Goal: Task Accomplishment & Management: Manage account settings

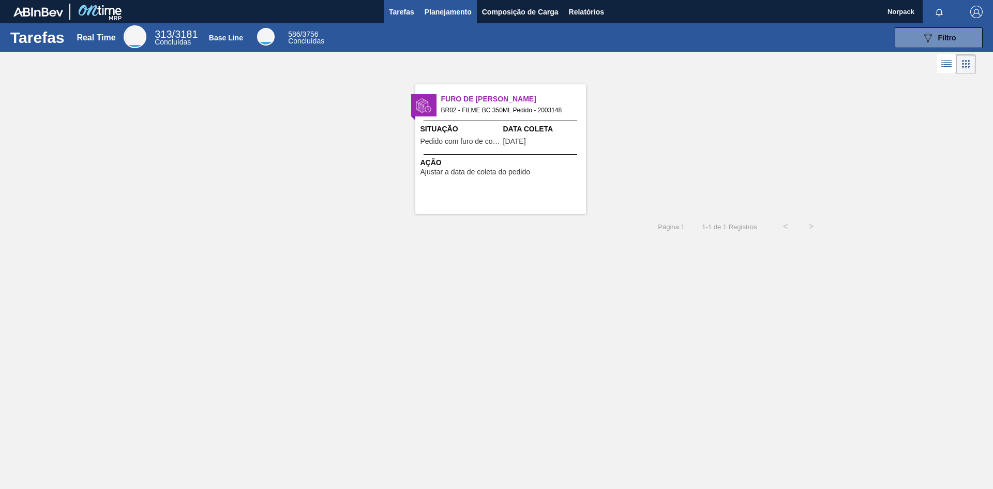
click at [444, 5] on button "Planejamento" at bounding box center [447, 11] width 57 height 23
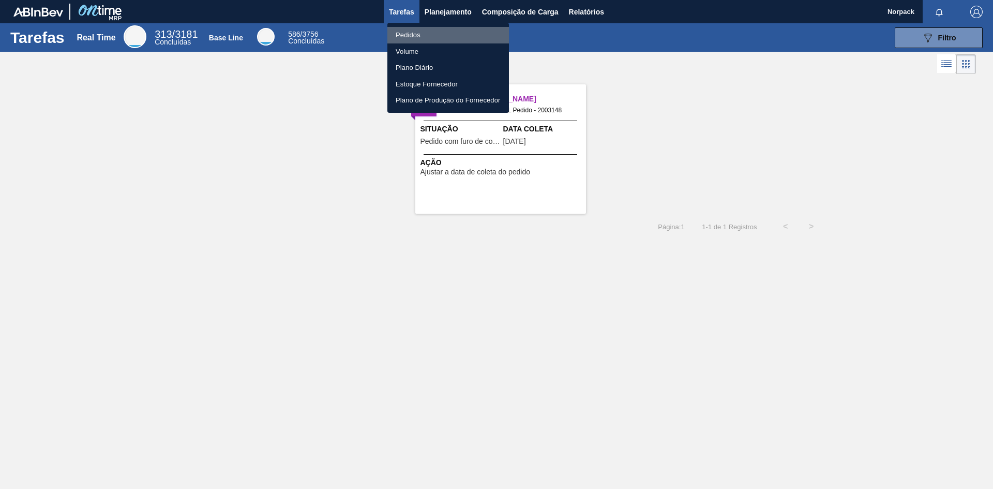
click at [411, 35] on li "Pedidos" at bounding box center [447, 35] width 121 height 17
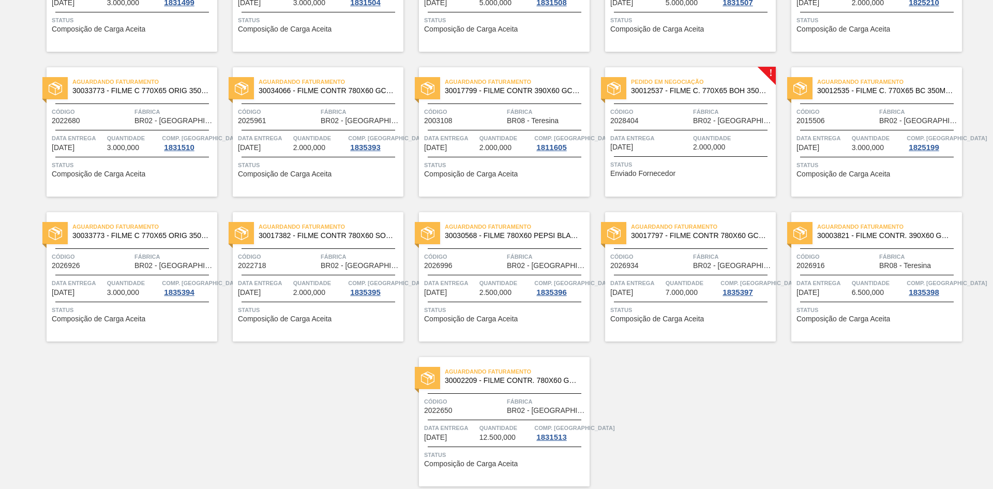
scroll to position [640, 0]
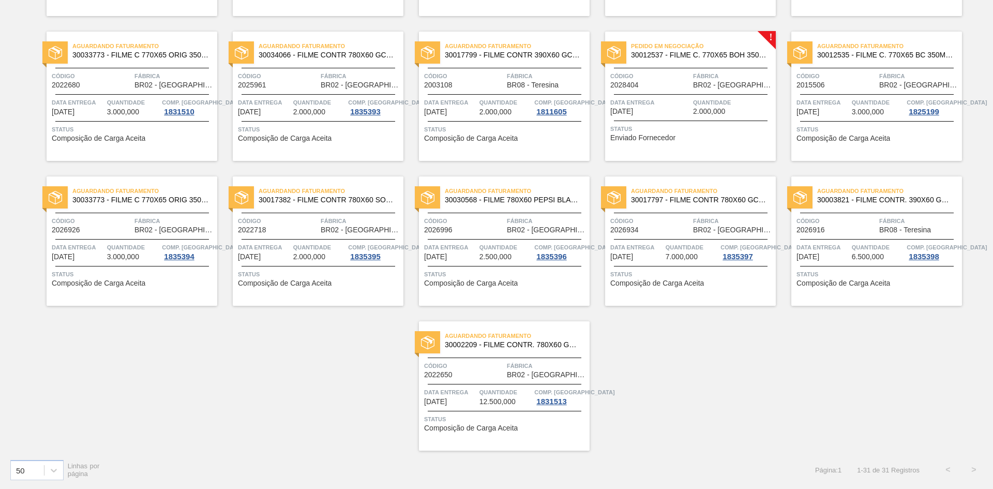
click at [677, 122] on div "Pedido em Negociação 30012537 - FILME C. 770X65 BOH 350ML C12 429 Código 202840…" at bounding box center [690, 96] width 171 height 129
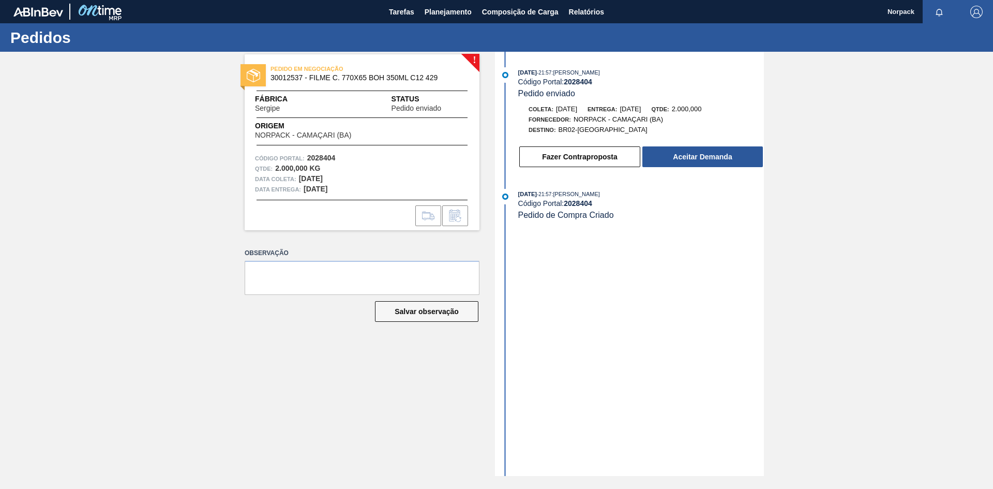
click at [689, 361] on div "[DATE] 21:57 : [PERSON_NAME] Código Portal: 2028404 Pedido enviado [PERSON_NAME…" at bounding box center [630, 264] width 266 height 424
click at [680, 155] on button "Aceitar Demanda" at bounding box center [702, 156] width 120 height 21
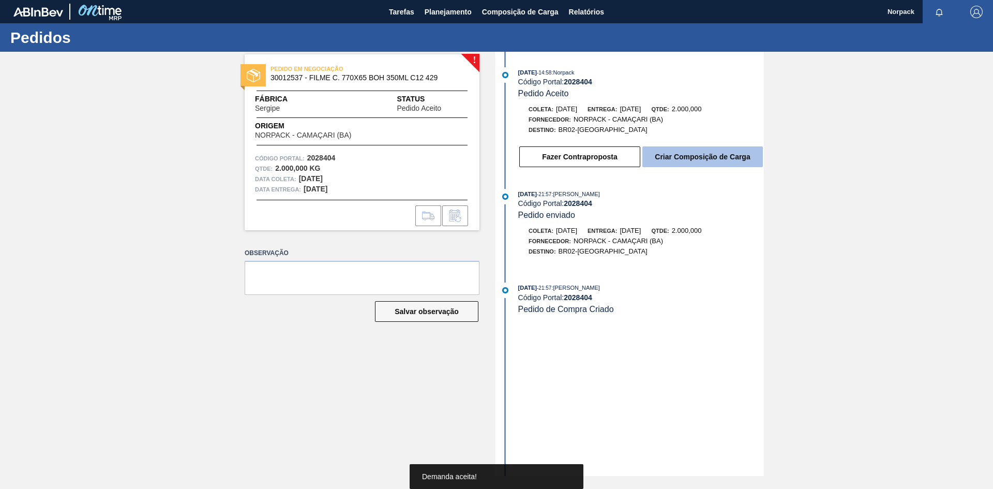
click at [691, 158] on button "Criar Composição de Carga" at bounding box center [702, 156] width 120 height 21
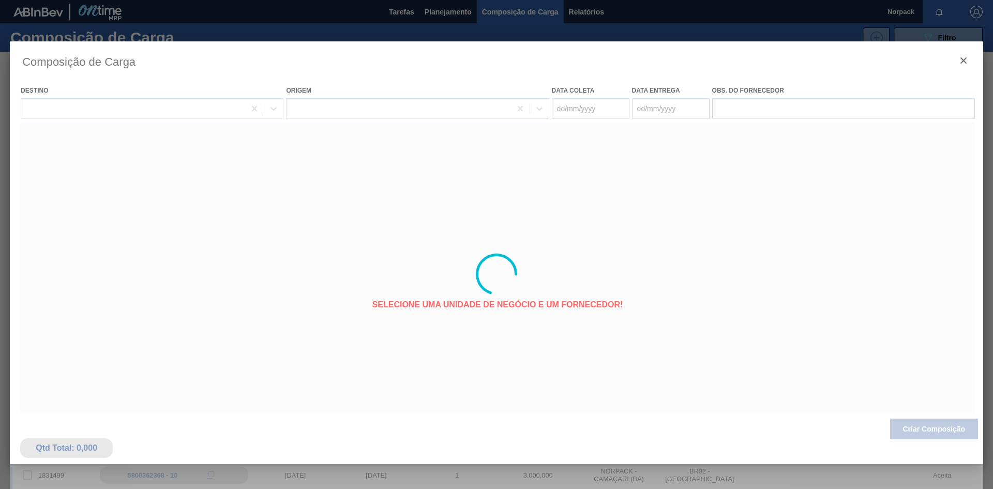
type coleta "[DATE]"
type entrega "[DATE]"
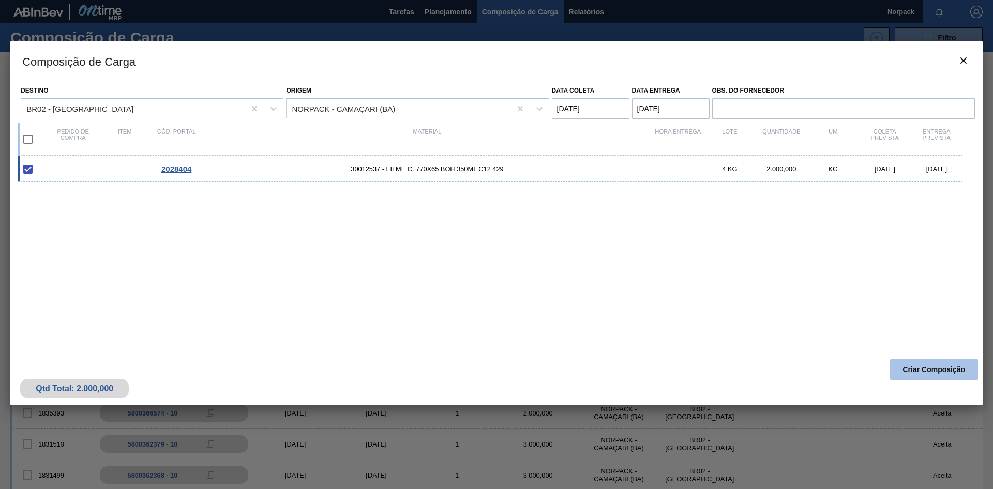
click at [909, 368] on button "Criar Composição" at bounding box center [934, 369] width 88 height 21
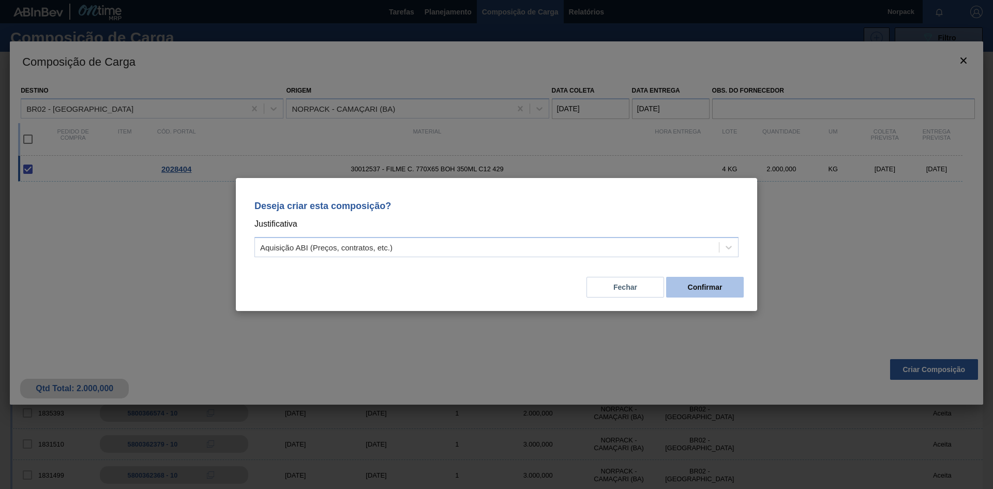
click at [696, 289] on button "Confirmar" at bounding box center [705, 287] width 78 height 21
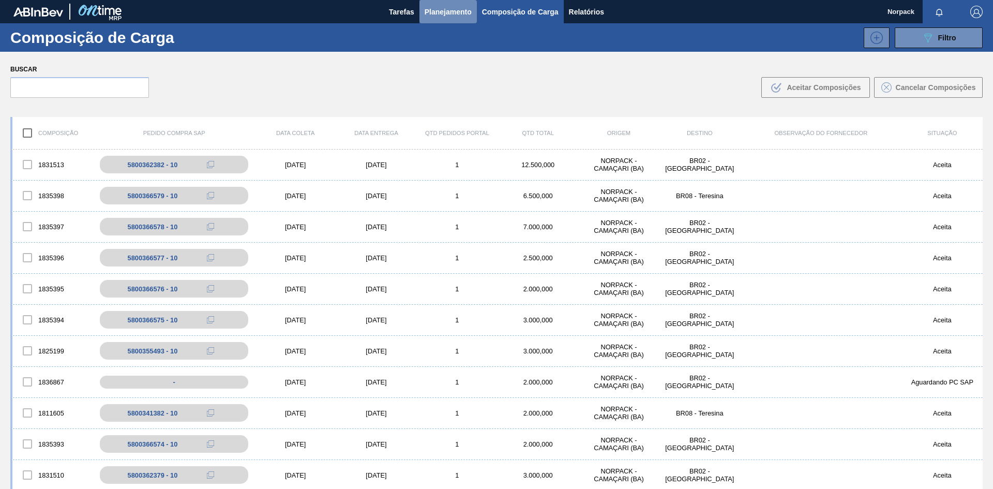
click at [438, 14] on span "Planejamento" at bounding box center [447, 12] width 47 height 12
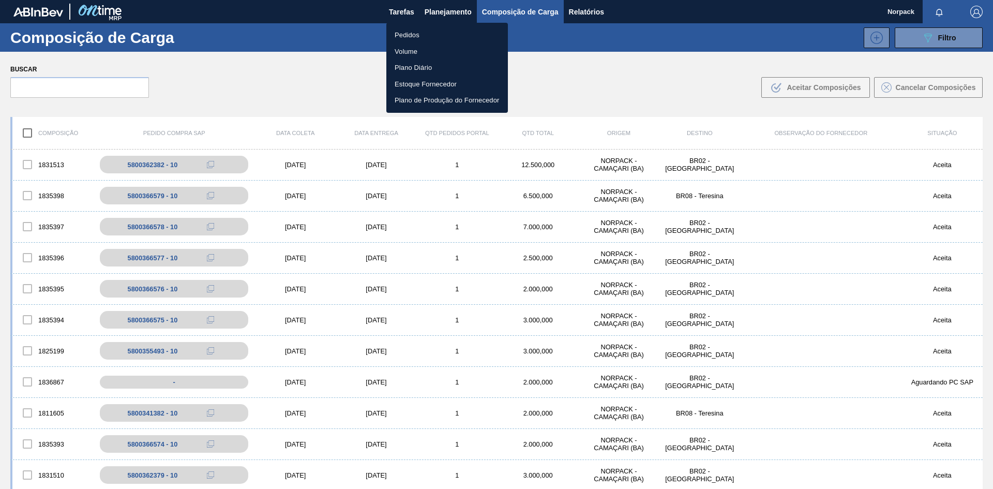
click at [411, 38] on li "Pedidos" at bounding box center [446, 35] width 121 height 17
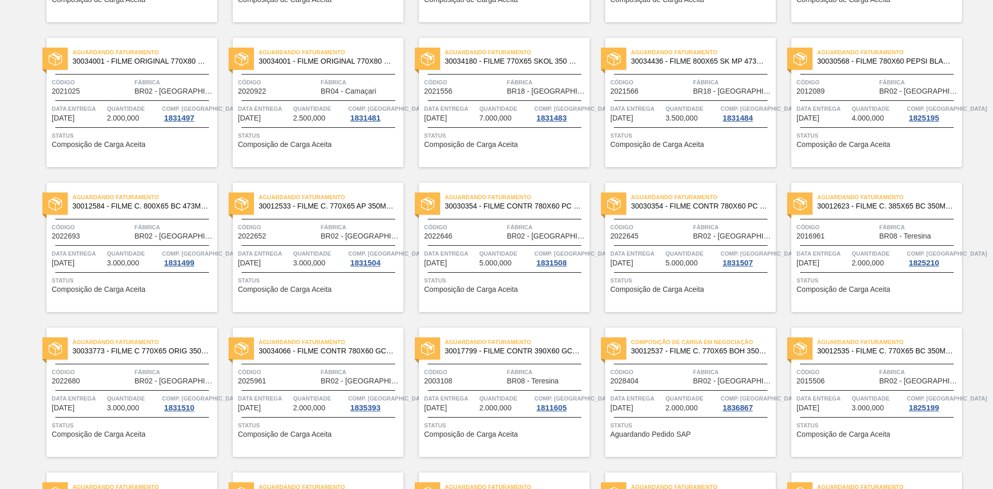
scroll to position [362, 0]
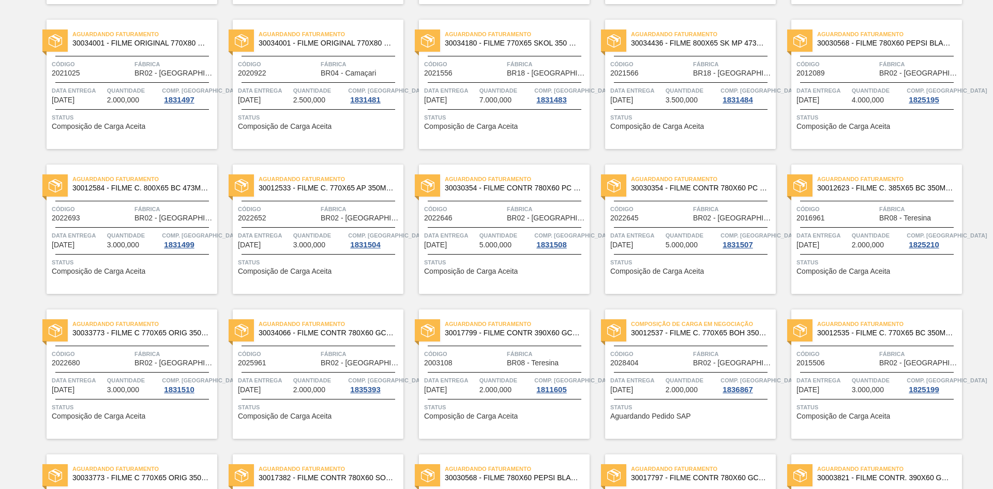
click at [693, 351] on span "Fábrica" at bounding box center [733, 353] width 80 height 10
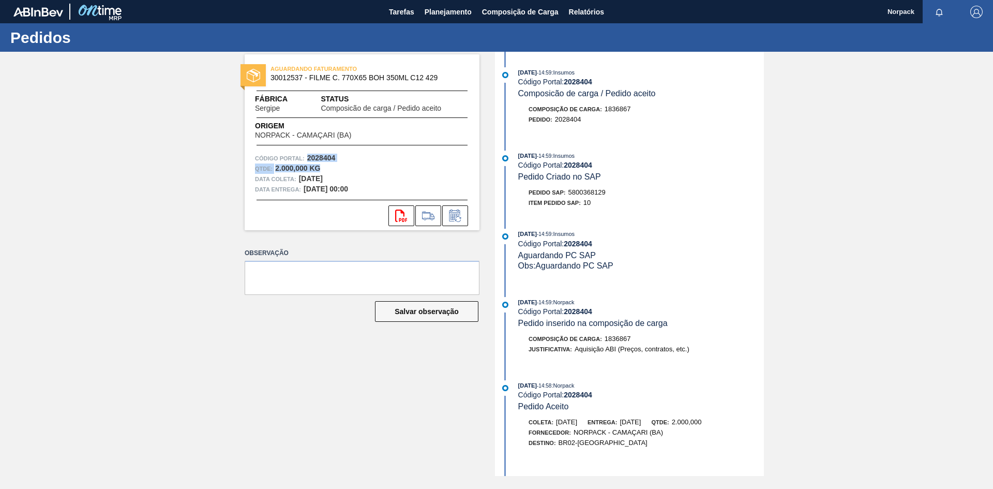
drag, startPoint x: 307, startPoint y: 159, endPoint x: 337, endPoint y: 163, distance: 30.3
click at [337, 163] on div "Código Portal: 2028404 Qtde : 2.000,000 KG Data [PERSON_NAME]: [DATE] Data entr…" at bounding box center [362, 173] width 235 height 41
click at [347, 159] on div "Código Portal: 2028404" at bounding box center [362, 158] width 214 height 10
drag, startPoint x: 306, startPoint y: 154, endPoint x: 335, endPoint y: 156, distance: 29.6
click at [335, 156] on div "Código Portal: 2028404" at bounding box center [362, 158] width 214 height 10
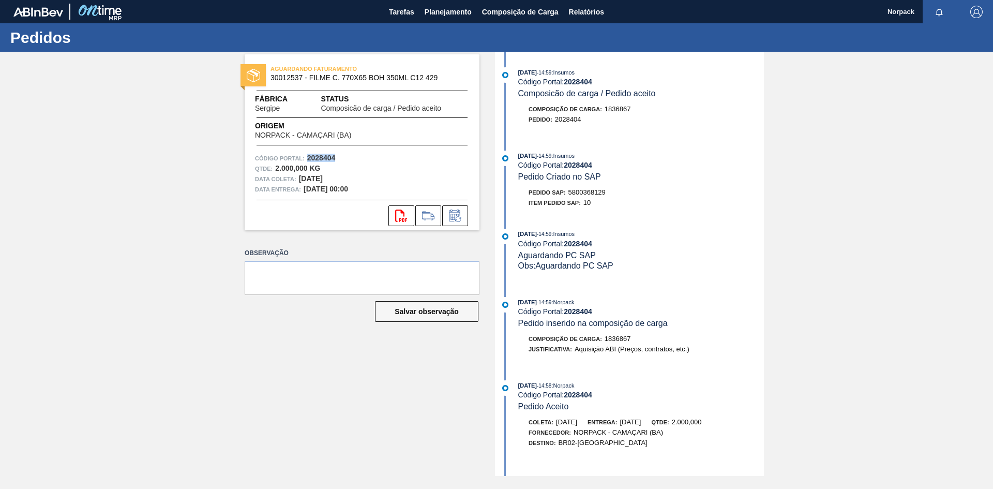
copy strong "2028404"
click at [591, 194] on div "Pedido SAP: 5800368129" at bounding box center [566, 192] width 77 height 10
click at [572, 193] on span "5800368129" at bounding box center [586, 192] width 37 height 8
click at [569, 191] on div "Pedido SAP: 5800368129" at bounding box center [566, 192] width 77 height 10
drag, startPoint x: 569, startPoint y: 191, endPoint x: 606, endPoint y: 193, distance: 37.3
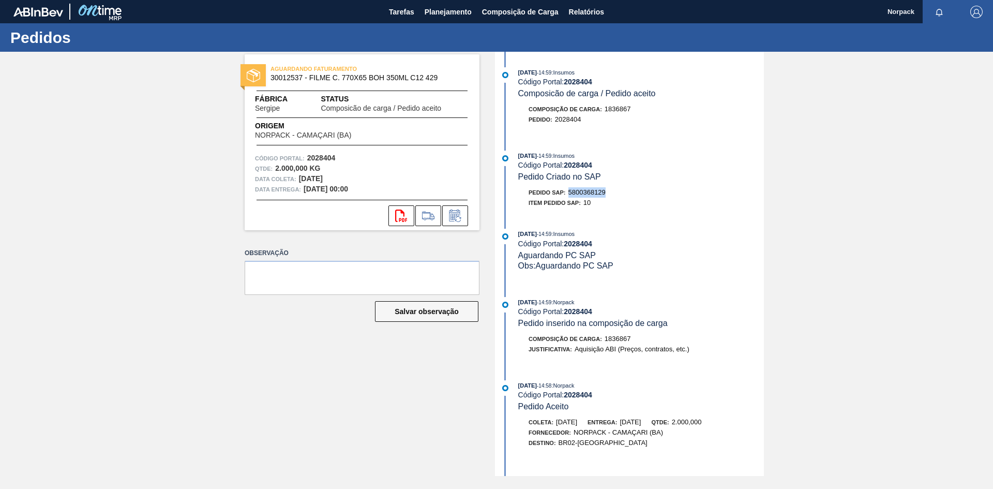
click at [605, 193] on div "Pedido SAP: 5800368129" at bounding box center [566, 192] width 77 height 10
copy span "5800368129"
click at [468, 11] on span "Planejamento" at bounding box center [447, 12] width 47 height 12
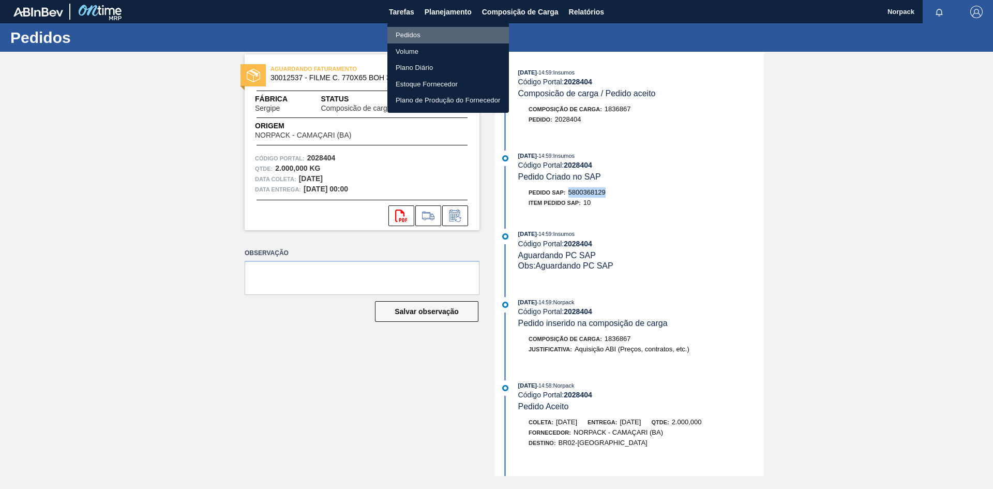
click at [422, 34] on li "Pedidos" at bounding box center [447, 35] width 121 height 17
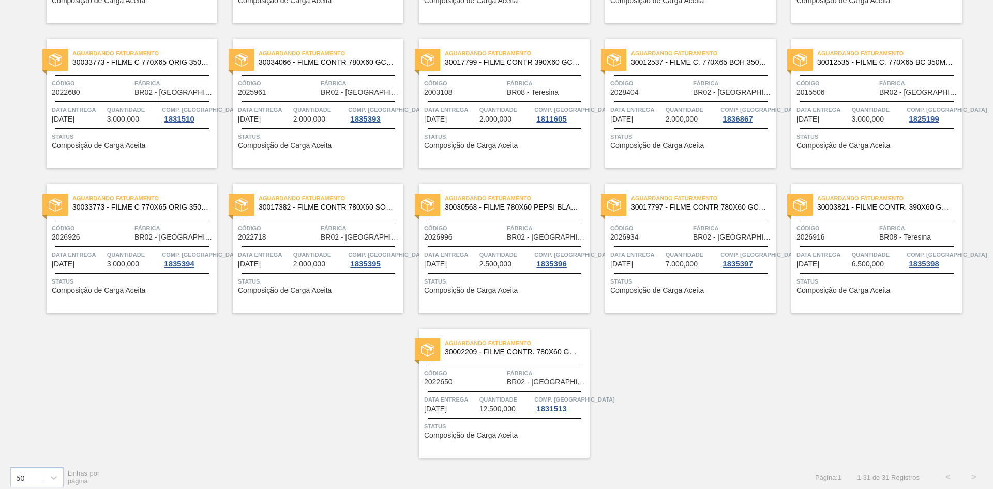
scroll to position [640, 0]
